Goal: Information Seeking & Learning: Learn about a topic

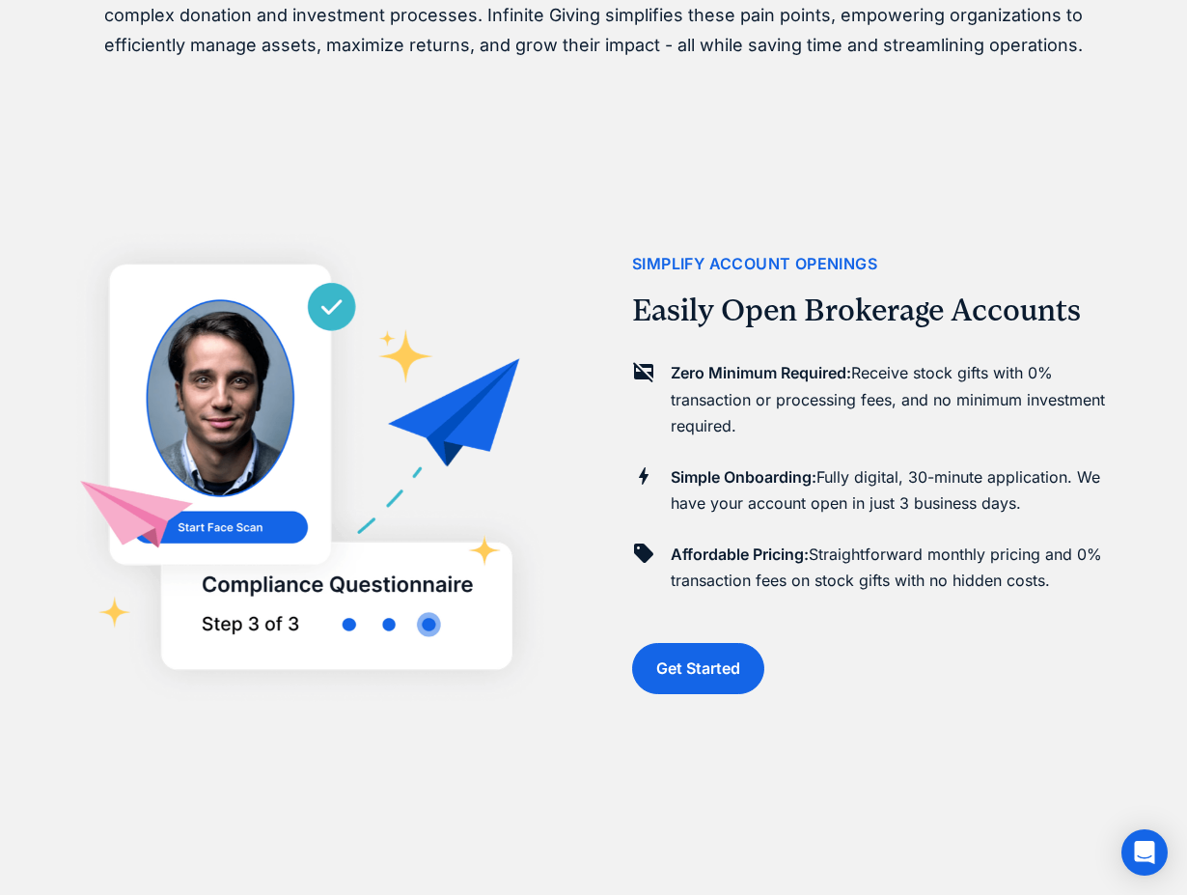
scroll to position [1193, 0]
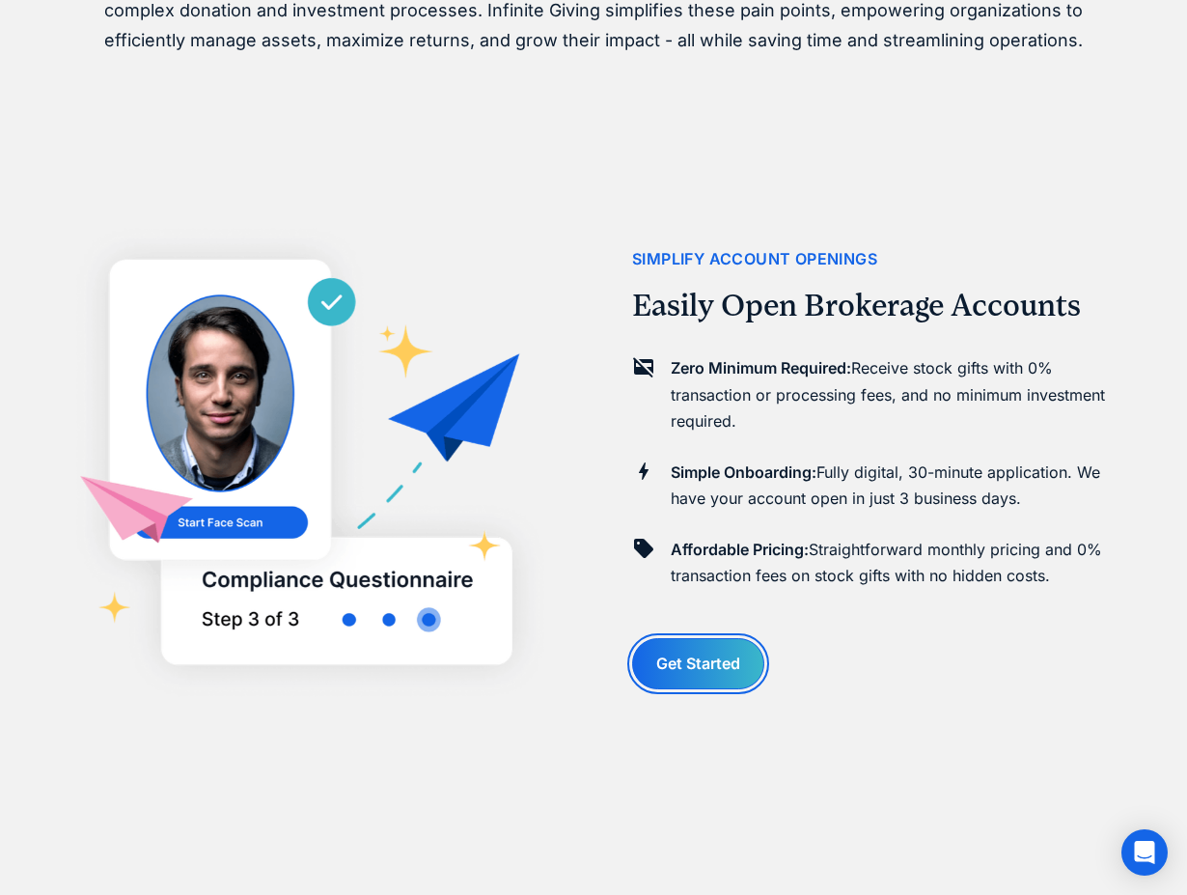
click at [712, 672] on link "Get Started" at bounding box center [698, 663] width 132 height 51
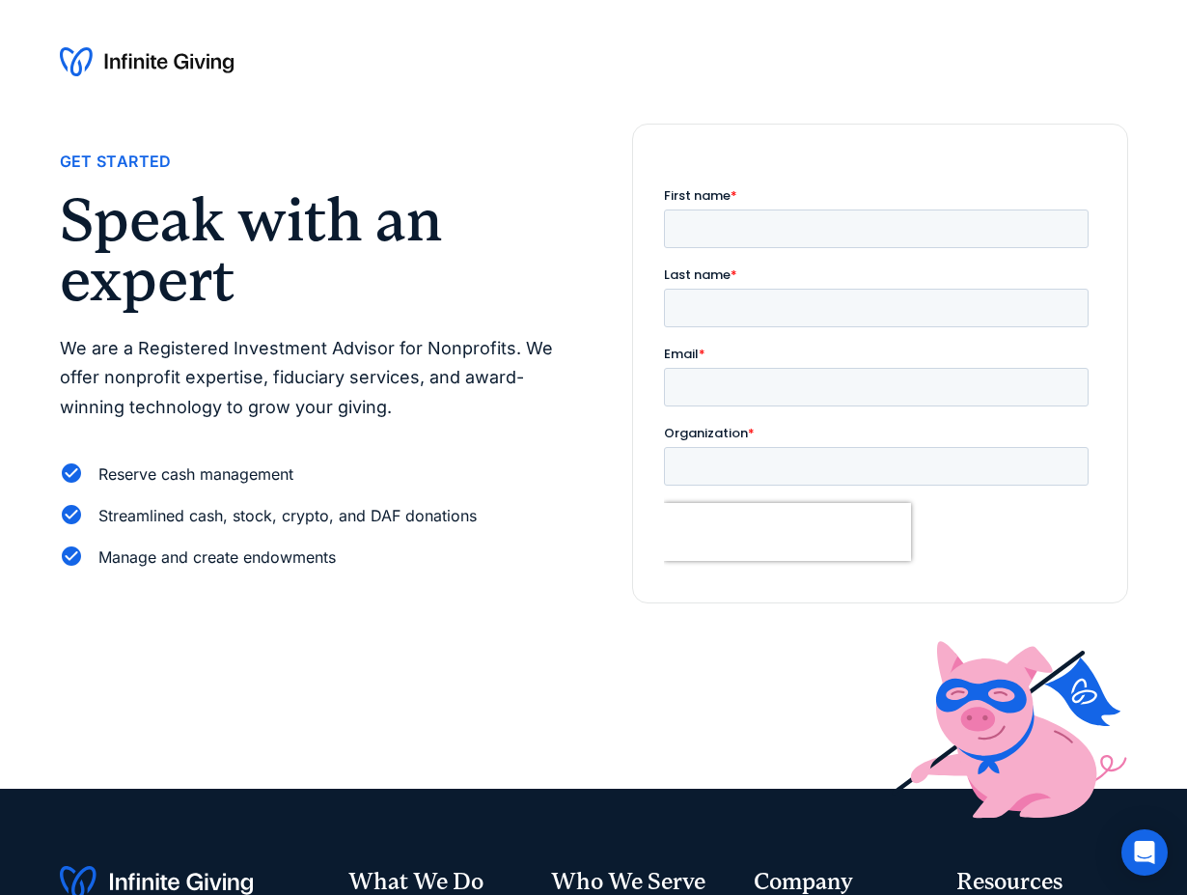
click at [102, 61] on img at bounding box center [147, 61] width 174 height 31
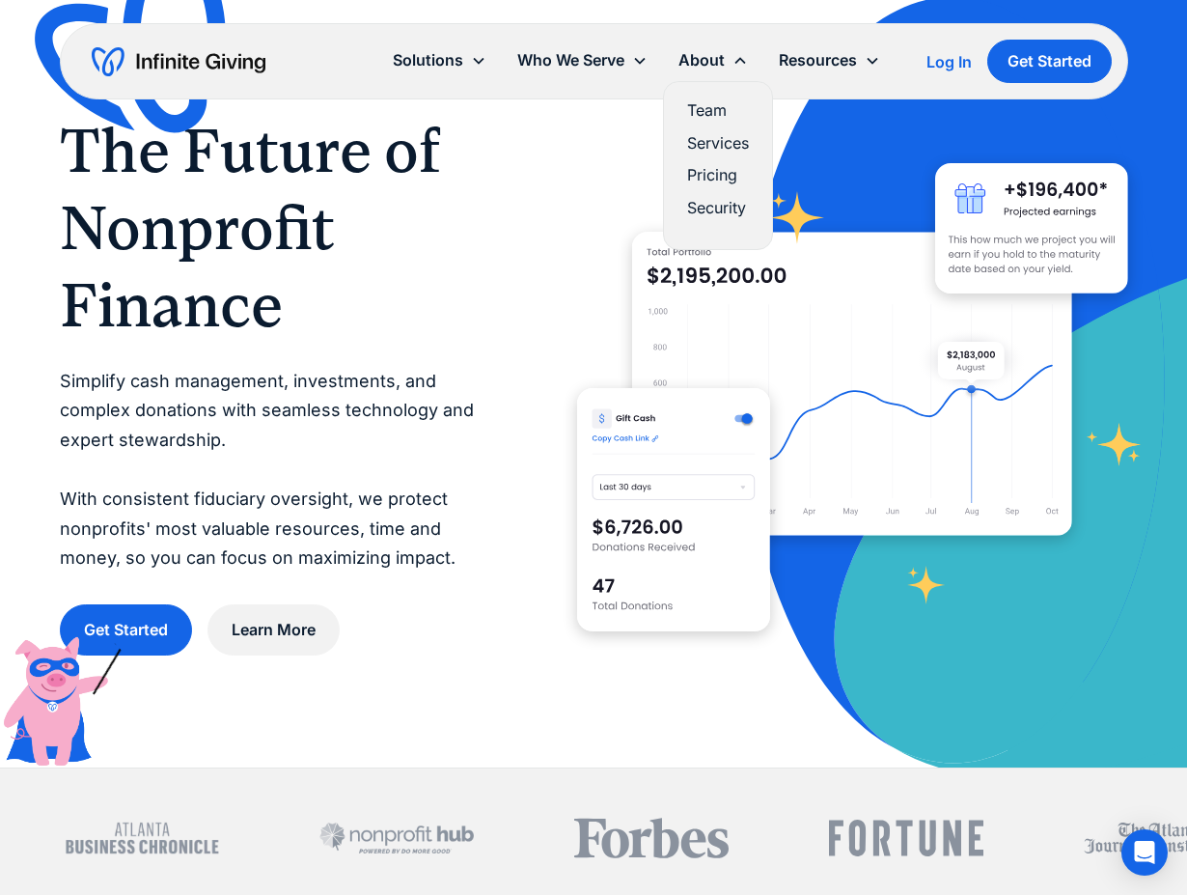
click at [708, 184] on link "Pricing" at bounding box center [718, 175] width 62 height 26
